Goal: Transaction & Acquisition: Book appointment/travel/reservation

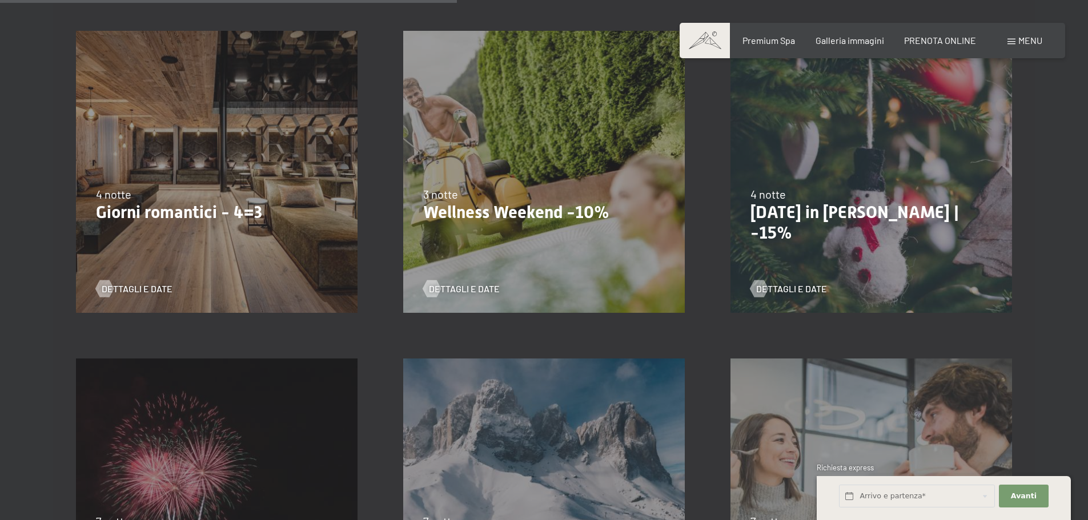
scroll to position [971, 0]
click at [451, 291] on span "Consenso marketing*" at bounding box center [478, 293] width 86 height 11
click at [429, 291] on input "Consenso marketing*" at bounding box center [423, 293] width 11 height 11
click at [430, 290] on label "Consenso marketing*" at bounding box center [475, 293] width 92 height 11
click at [429, 290] on input "Consenso marketing*" at bounding box center [423, 293] width 11 height 11
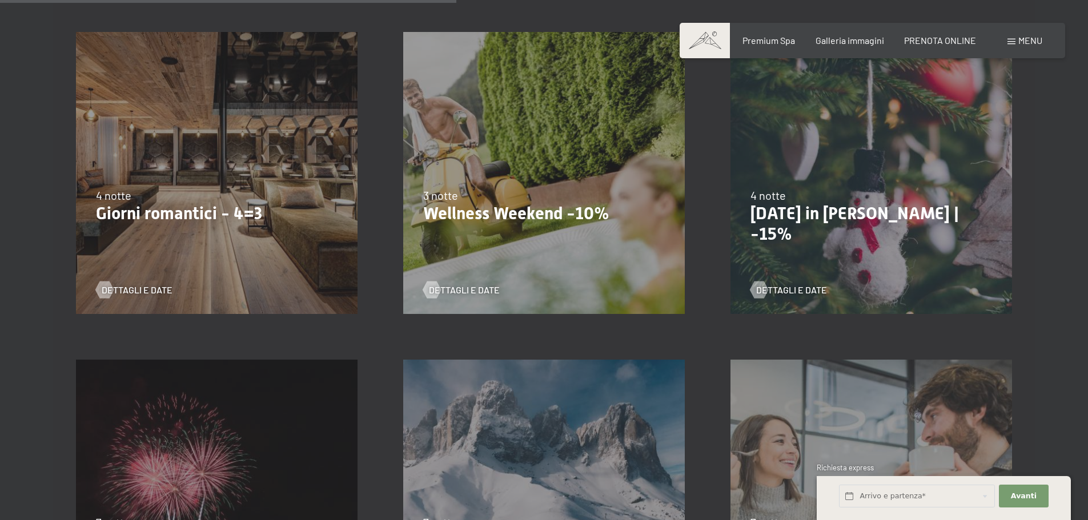
click at [438, 289] on span "Consenso marketing*" at bounding box center [478, 293] width 86 height 11
click at [429, 289] on input "Consenso marketing*" at bounding box center [423, 293] width 11 height 11
click at [438, 289] on span "Consenso marketing*" at bounding box center [478, 293] width 86 height 11
click at [429, 289] on input "Consenso marketing*" at bounding box center [423, 293] width 11 height 11
checkbox input "false"
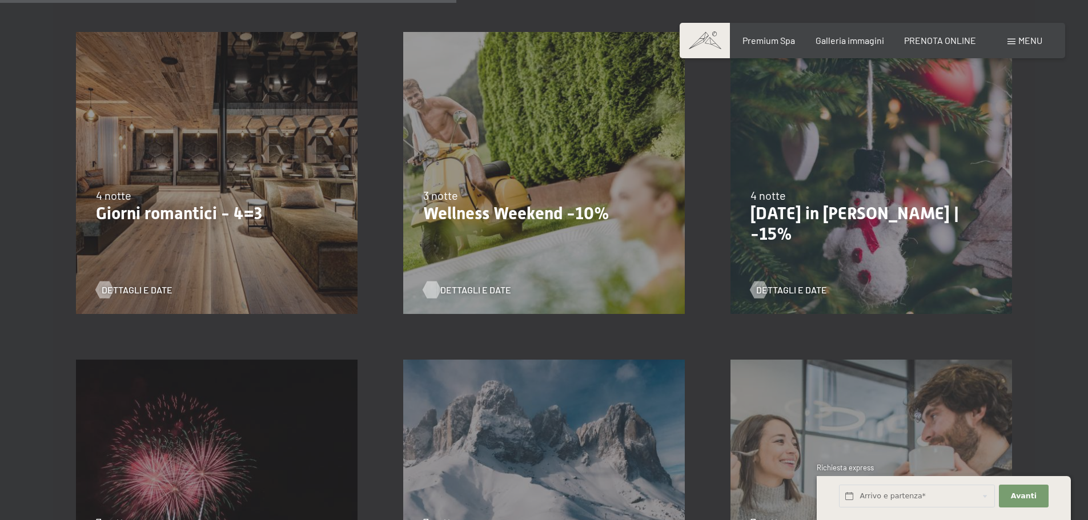
click at [446, 284] on span "Dettagli e Date" at bounding box center [476, 290] width 71 height 13
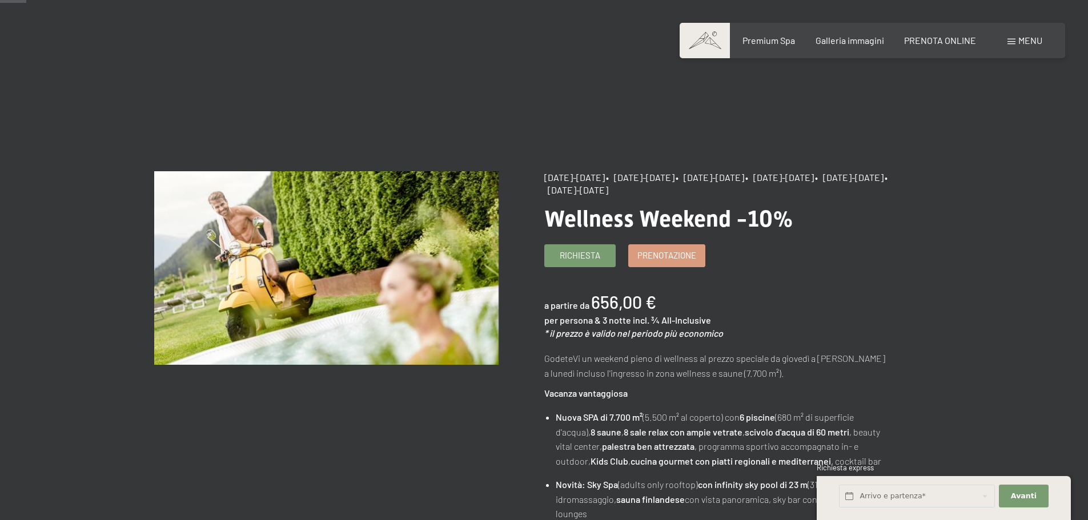
scroll to position [57, 0]
